Goal: Book appointment/travel/reservation

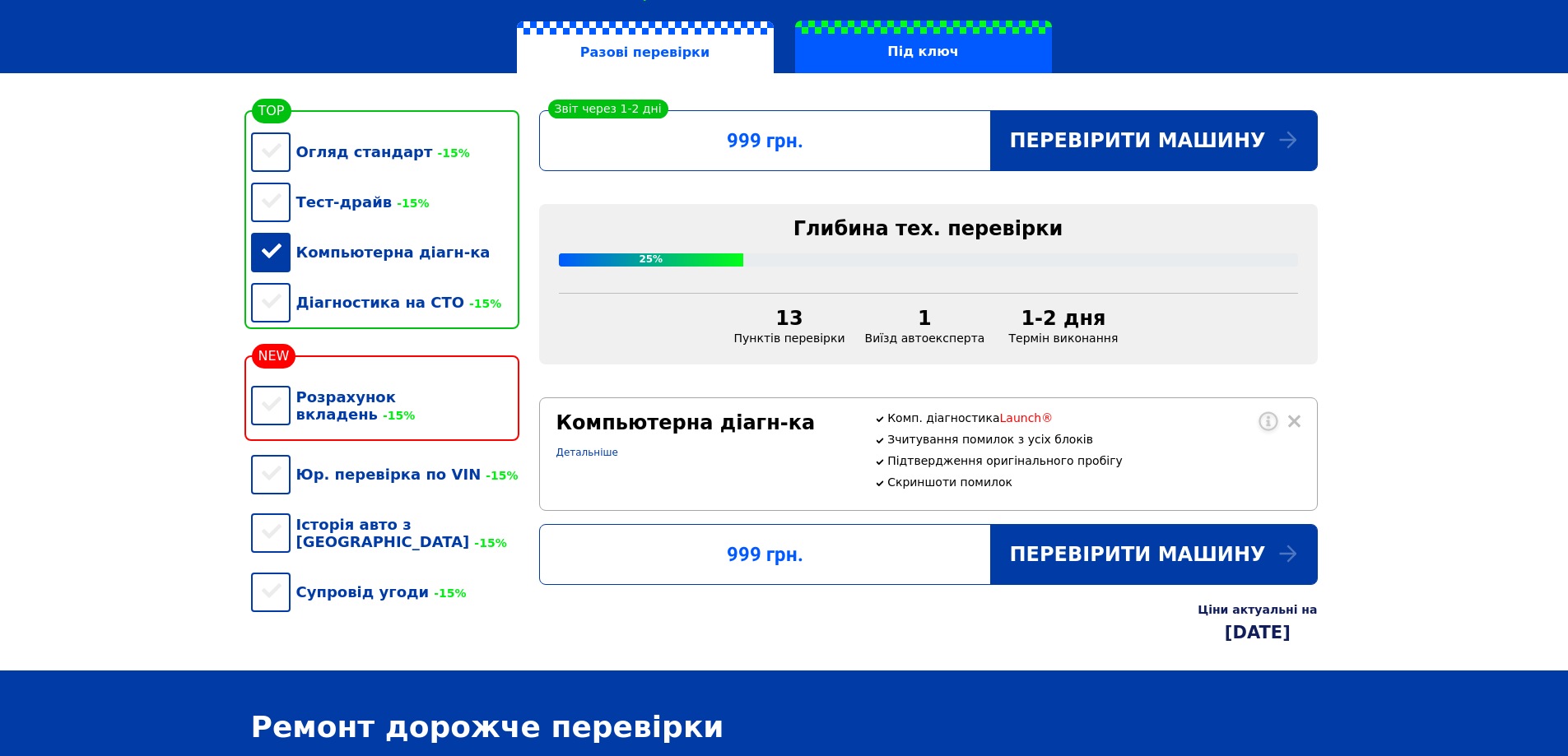
scroll to position [330, 0]
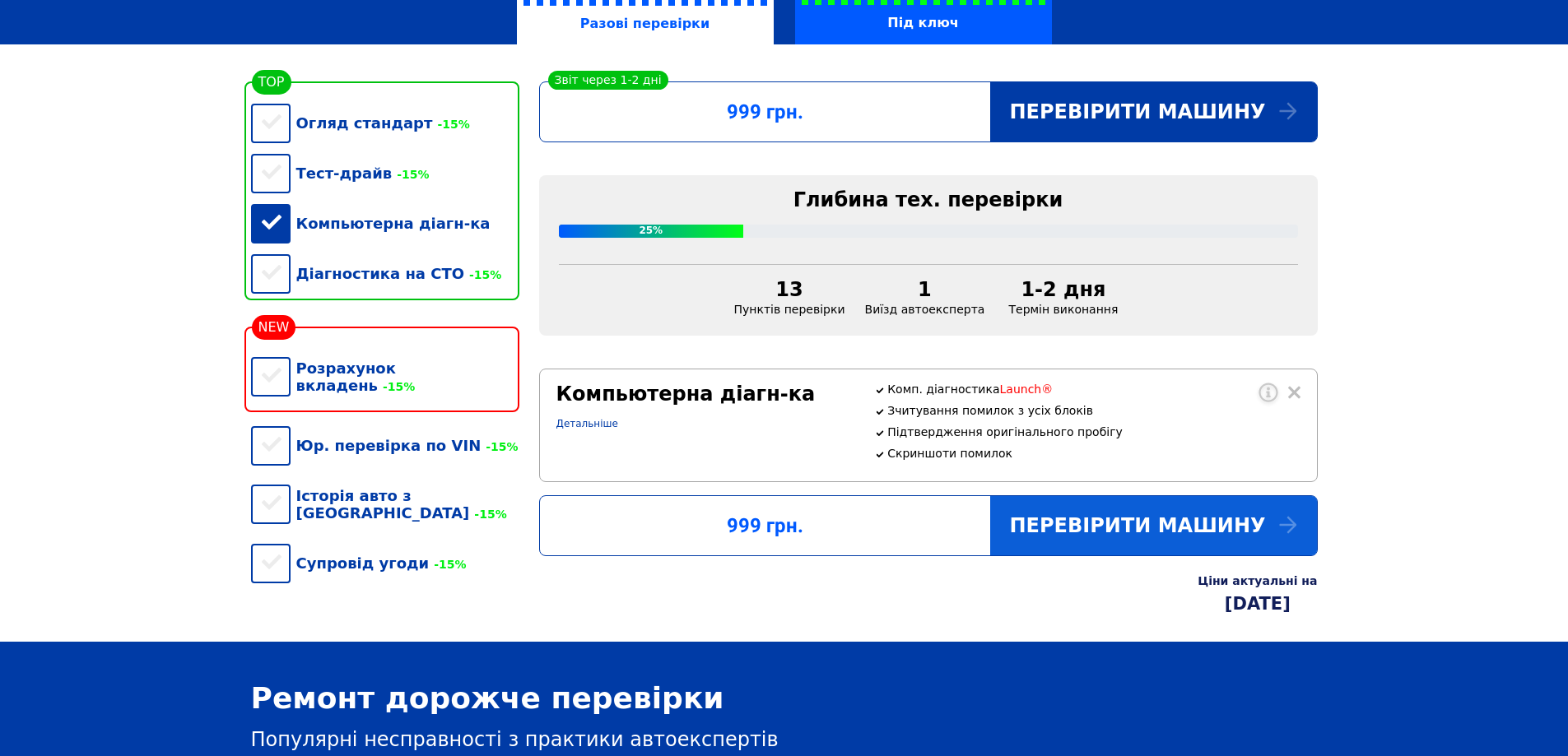
click at [1142, 545] on div "Перевірити машину" at bounding box center [1153, 526] width 327 height 60
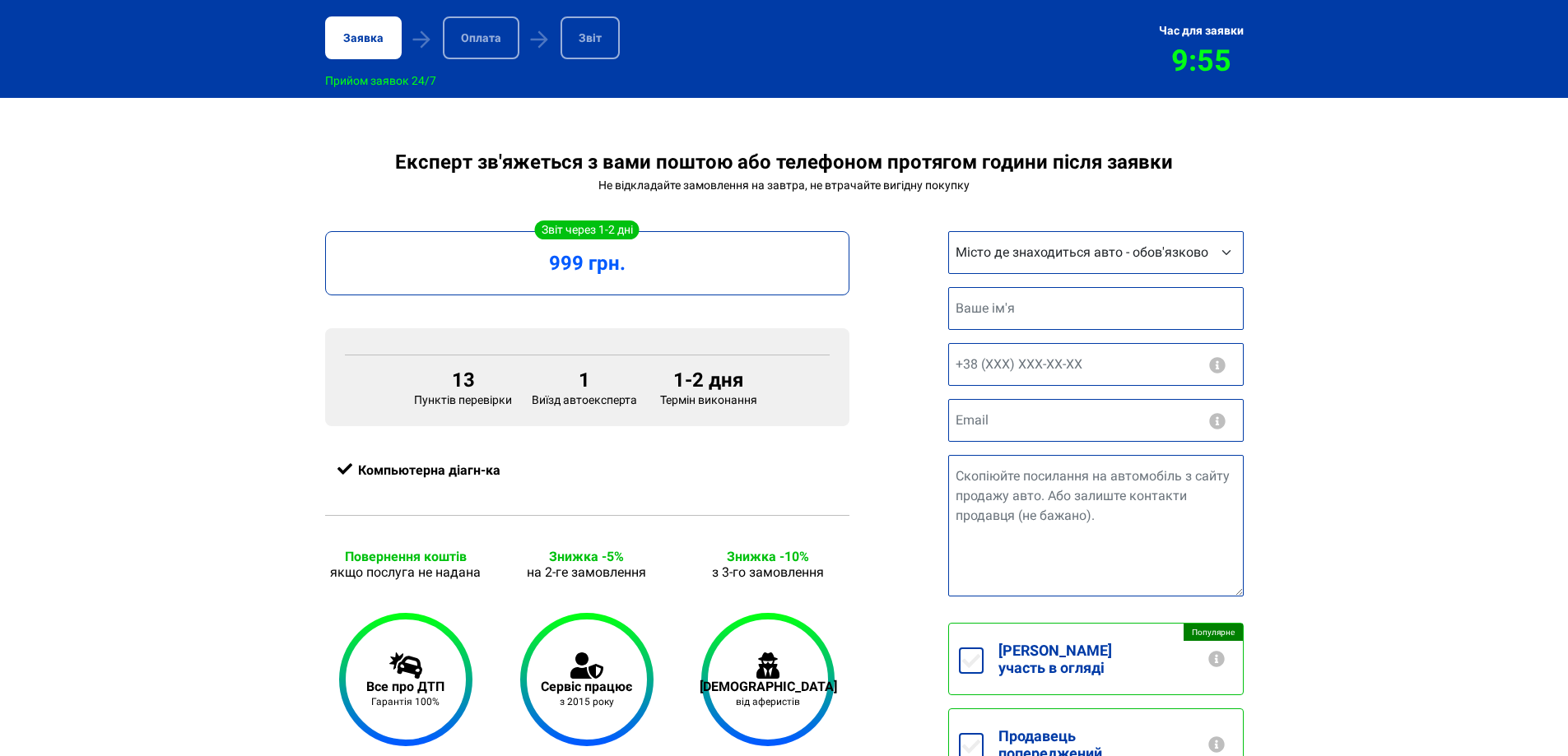
scroll to position [330, 0]
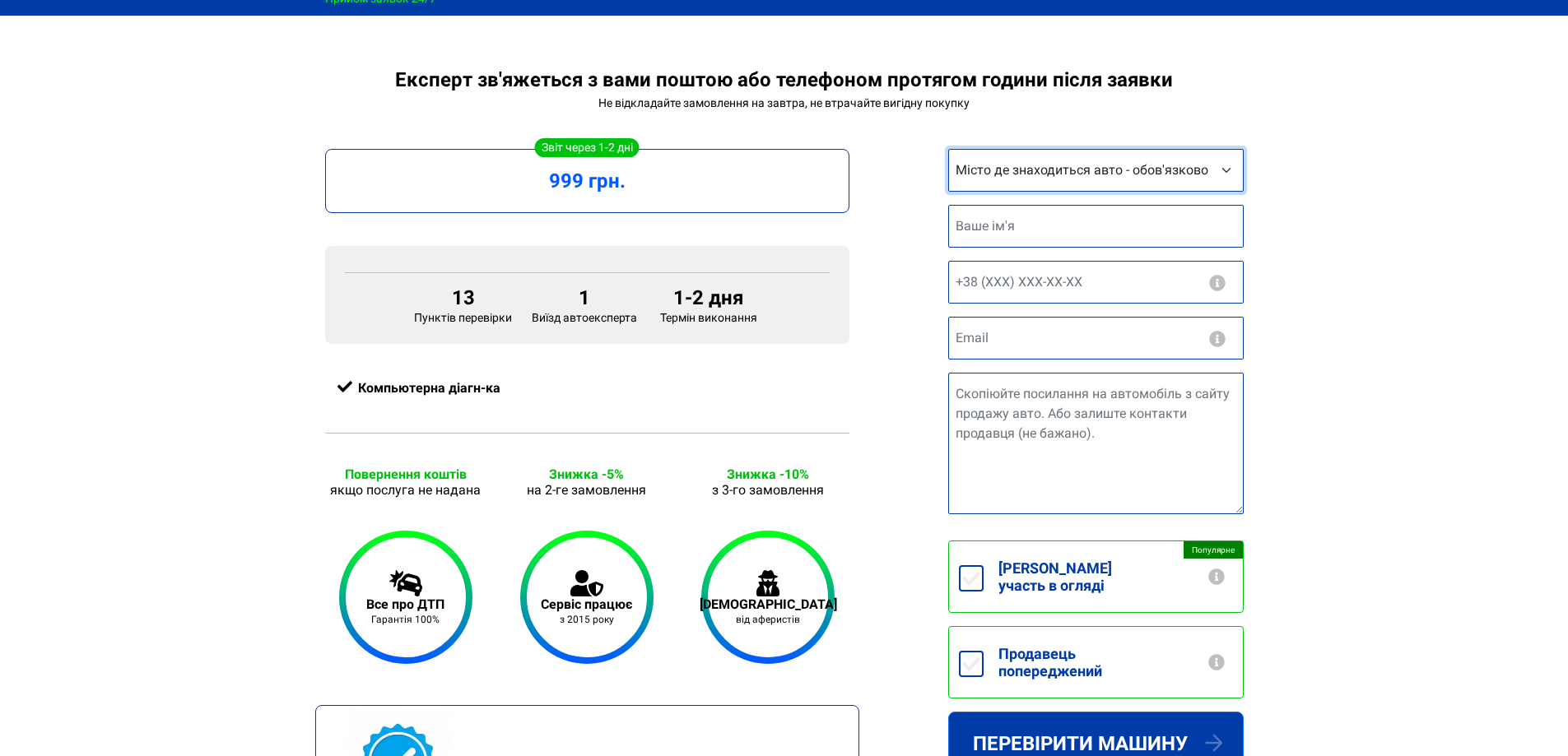
click at [1051, 169] on select "Місто де знаходиться авто - обов'язково Інше місто [GEOGRAPHIC_DATA] [GEOGRAPHI…" at bounding box center [1095, 171] width 296 height 43
click at [1367, 153] on div "Експерт зв'яжеться з вами поштою або телефоном протягом години після заявки Не …" at bounding box center [784, 489] width 1568 height 840
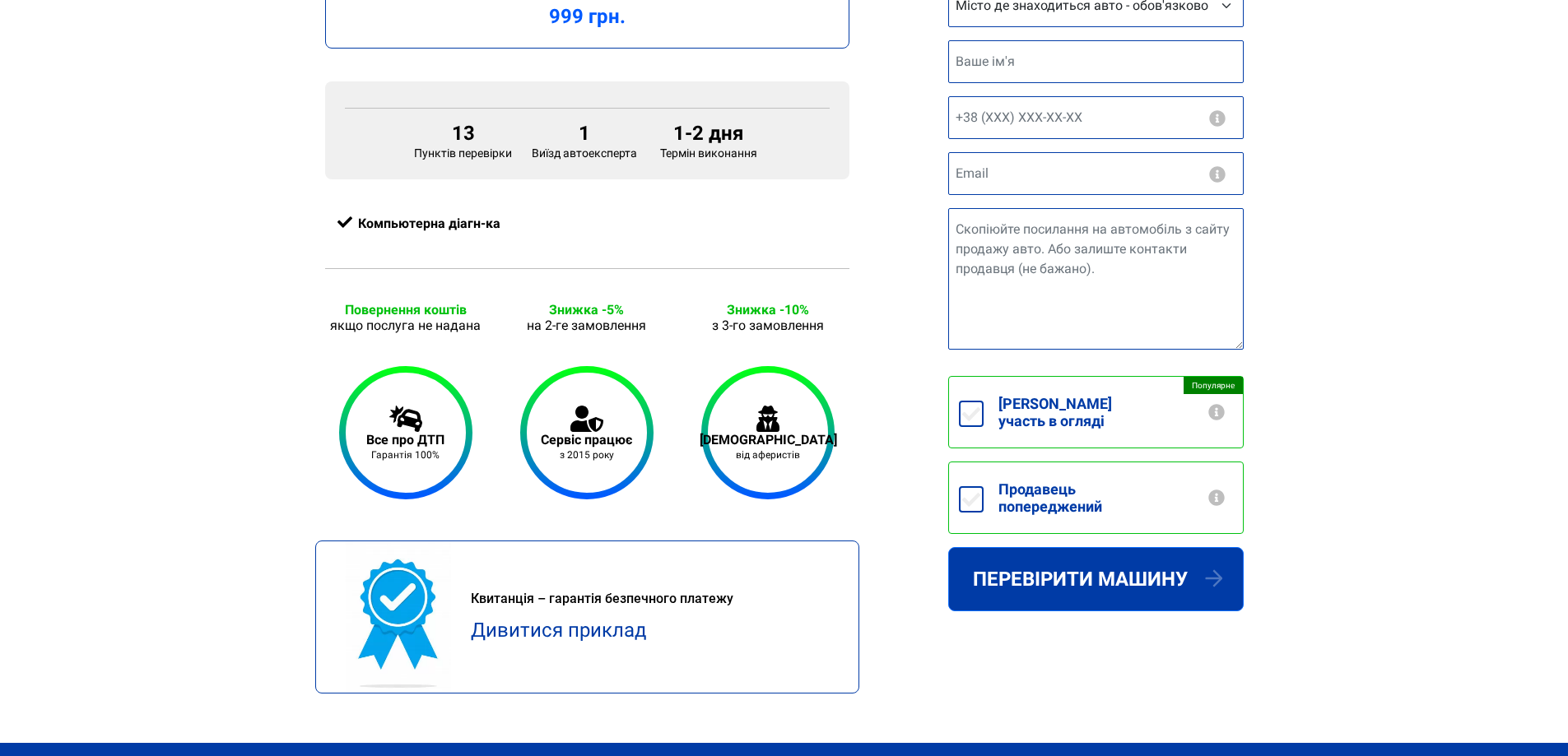
scroll to position [576, 0]
